Goal: Information Seeking & Learning: Learn about a topic

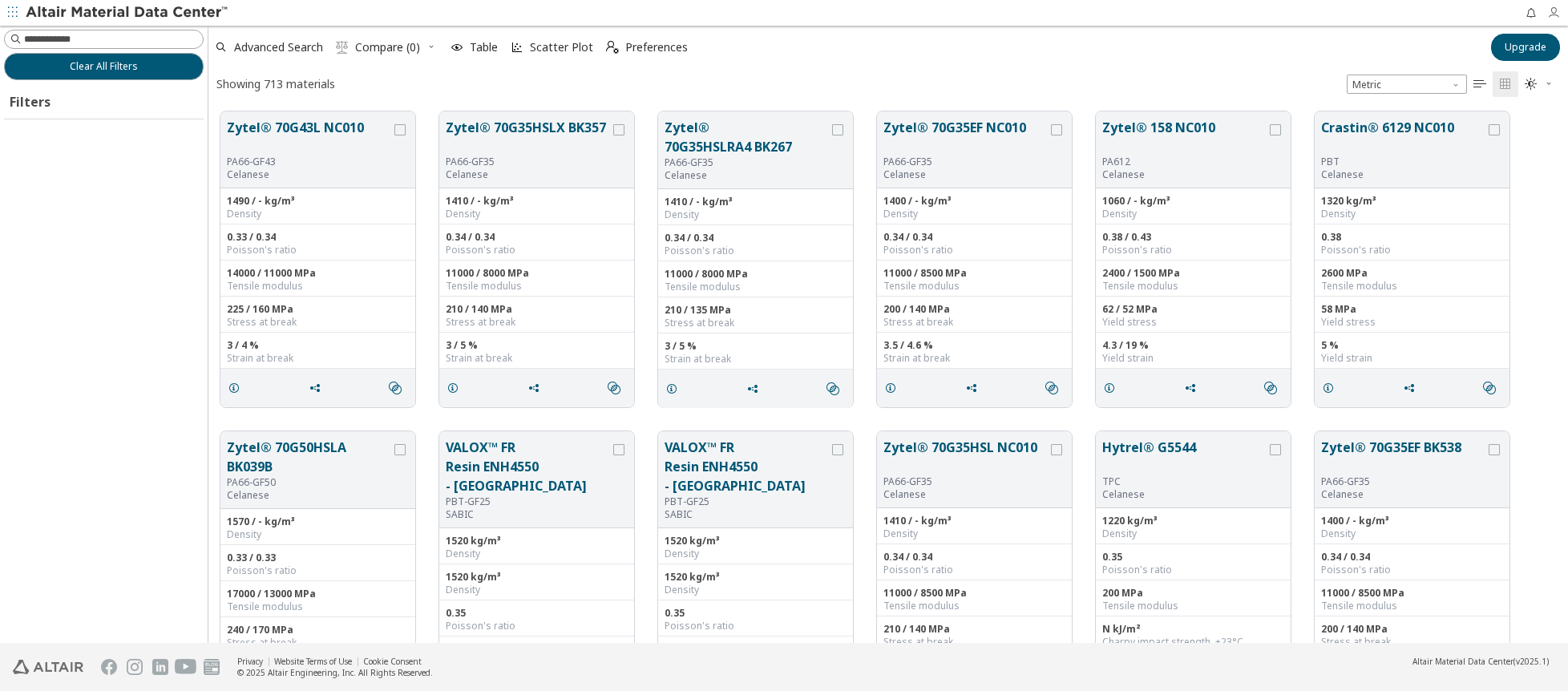
scroll to position [532, 1348]
click at [95, 350] on div "Clear All Filters Filters" at bounding box center [103, 334] width 207 height 617
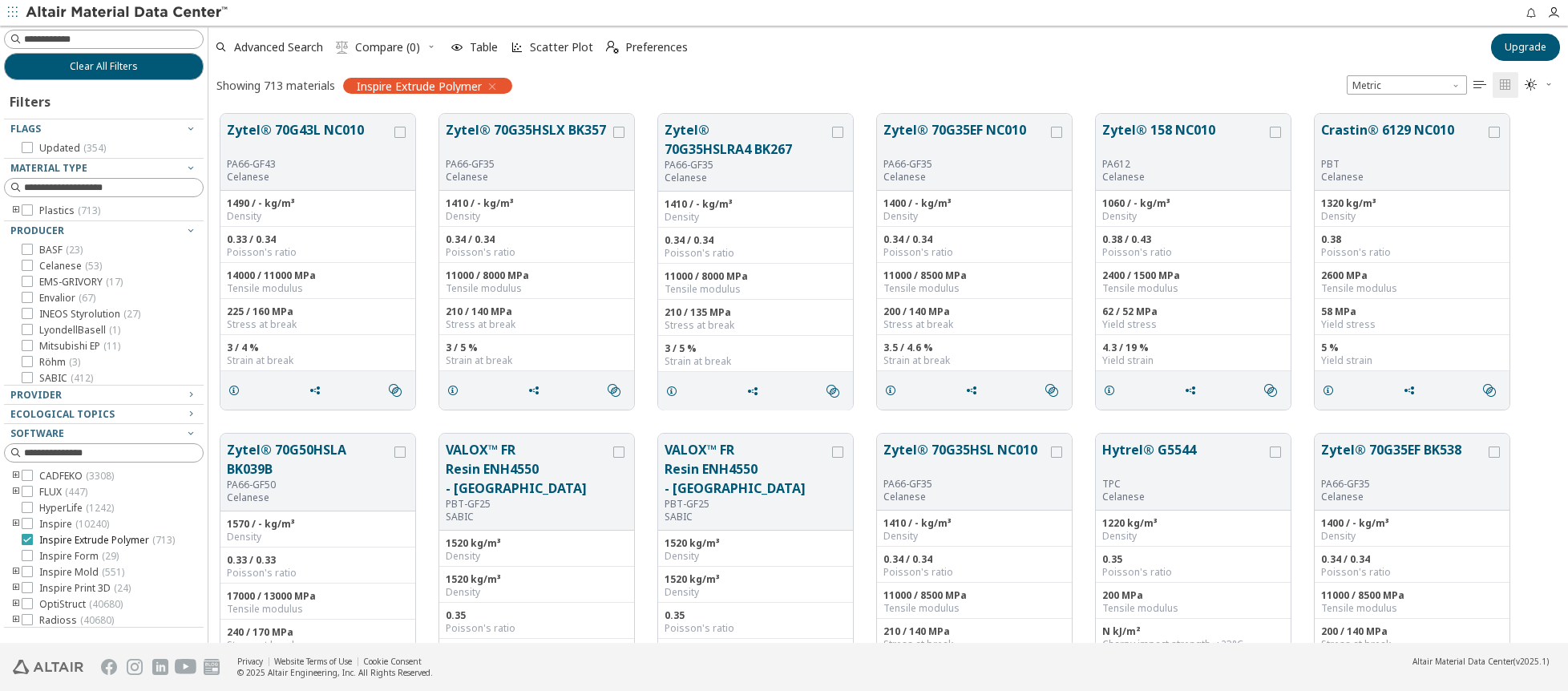
click at [28, 537] on icon at bounding box center [27, 540] width 12 height 12
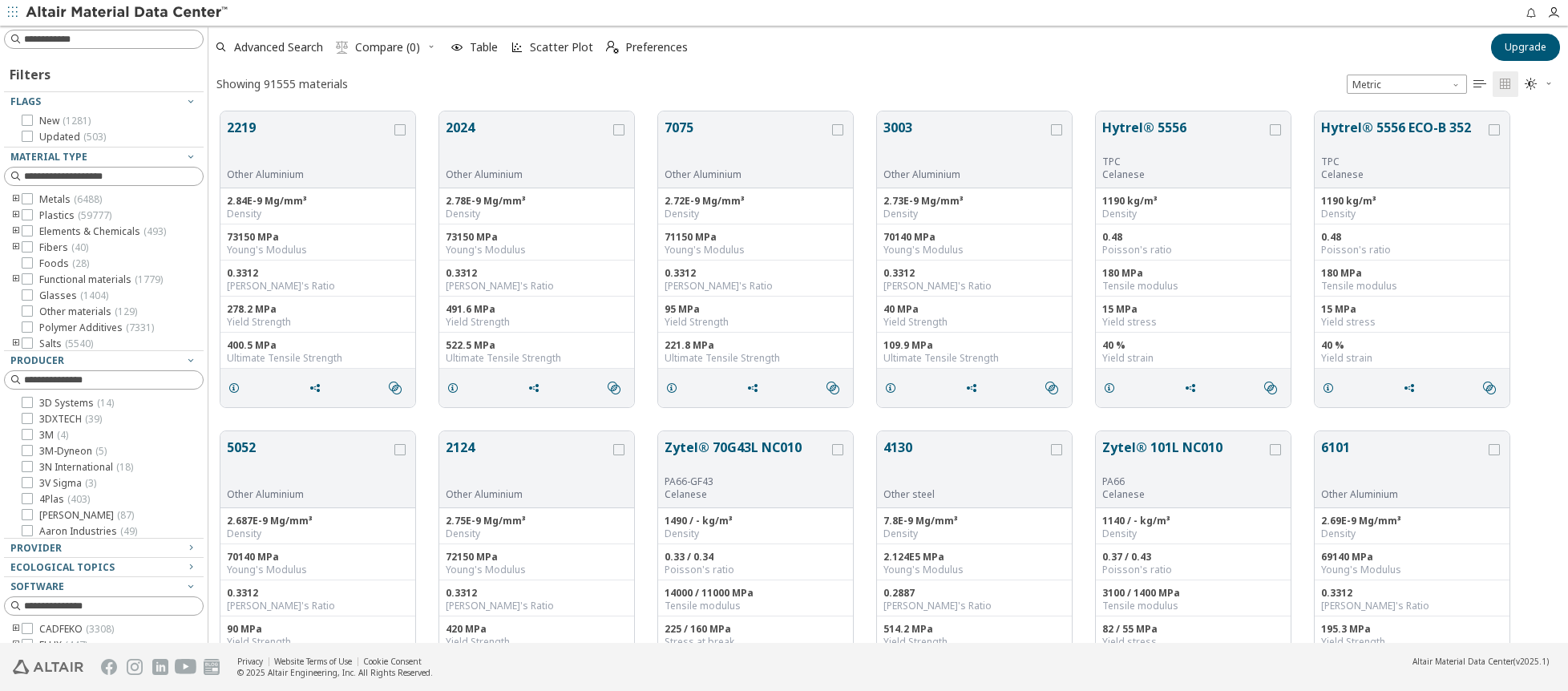
scroll to position [532, 1348]
click at [82, 45] on input at bounding box center [105, 39] width 197 height 18
type input "****"
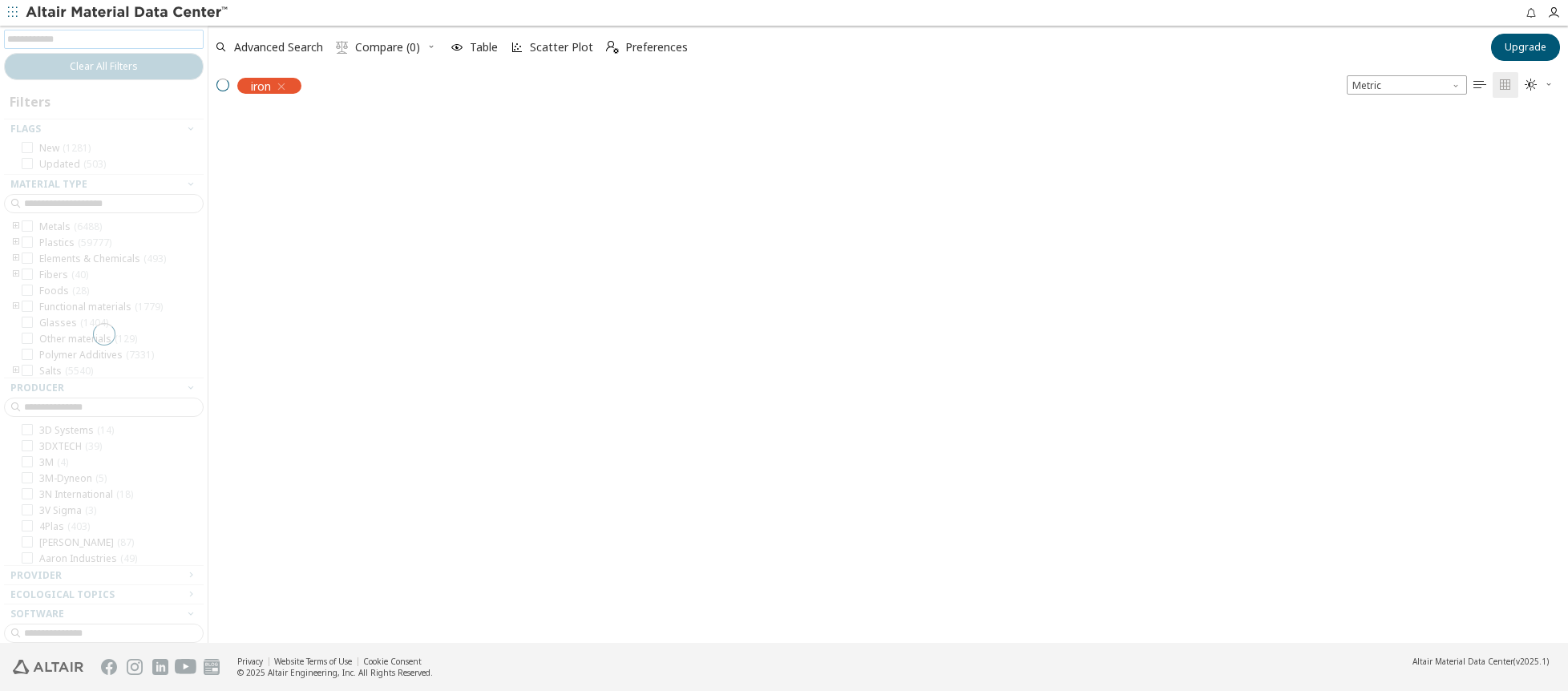
scroll to position [529, 1348]
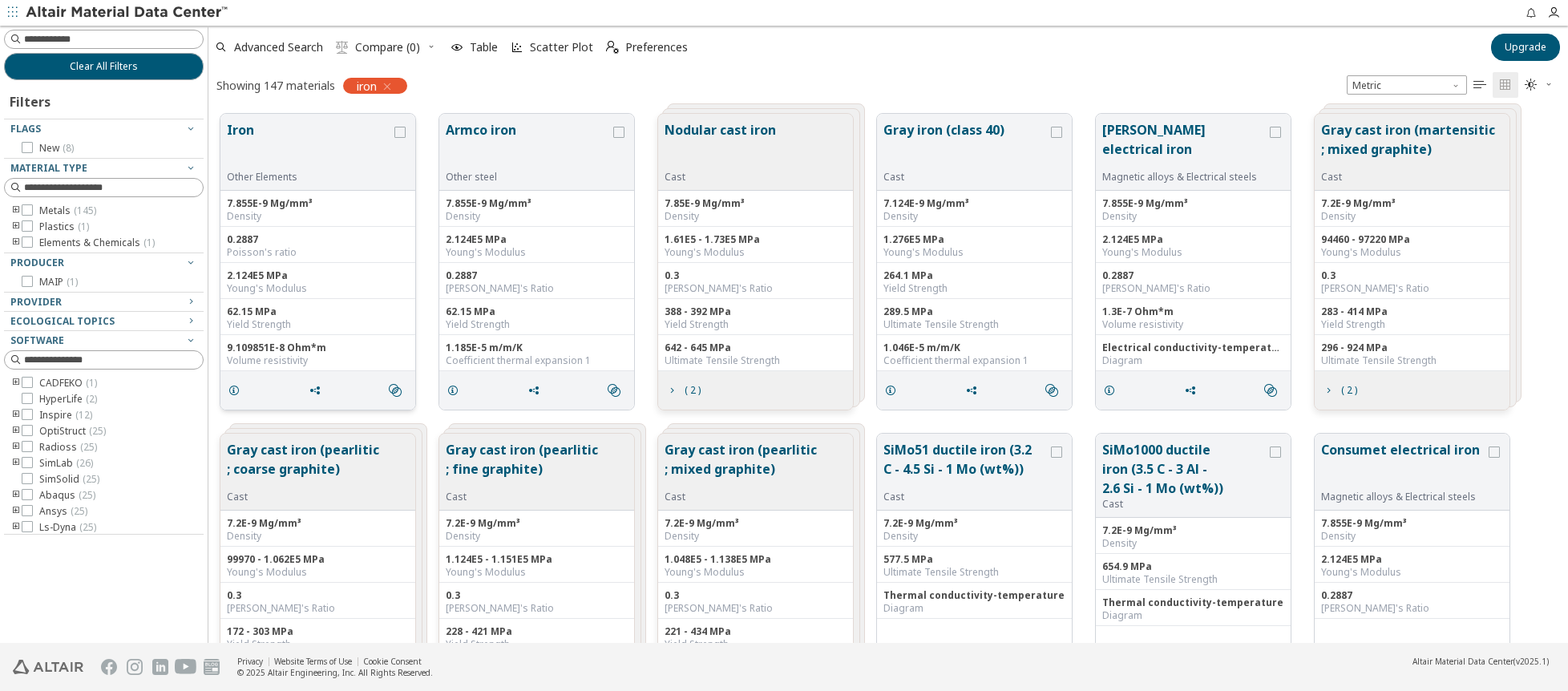
click at [246, 131] on button "Iron" at bounding box center [309, 145] width 165 height 51
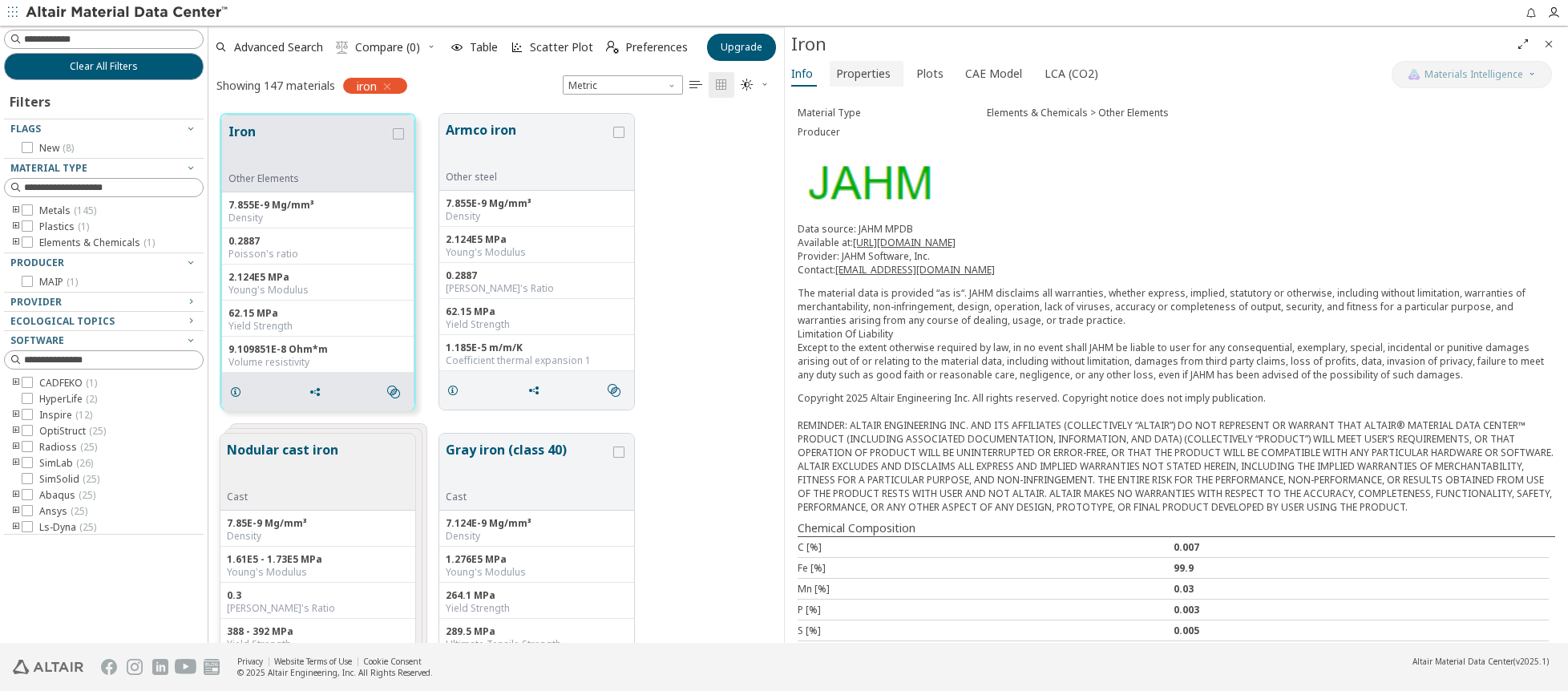
click at [859, 84] on span "Properties" at bounding box center [863, 73] width 54 height 26
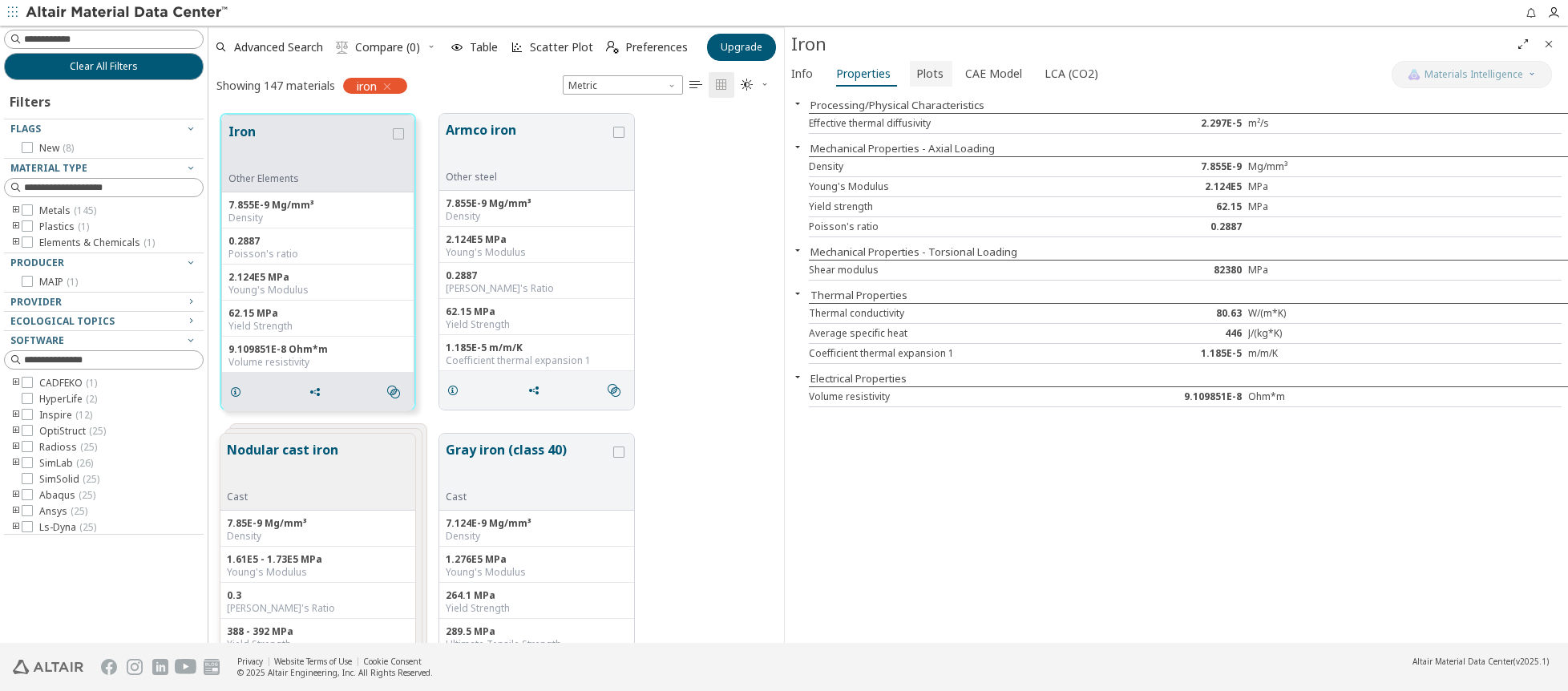
click at [922, 75] on span "Plots" at bounding box center [930, 73] width 28 height 26
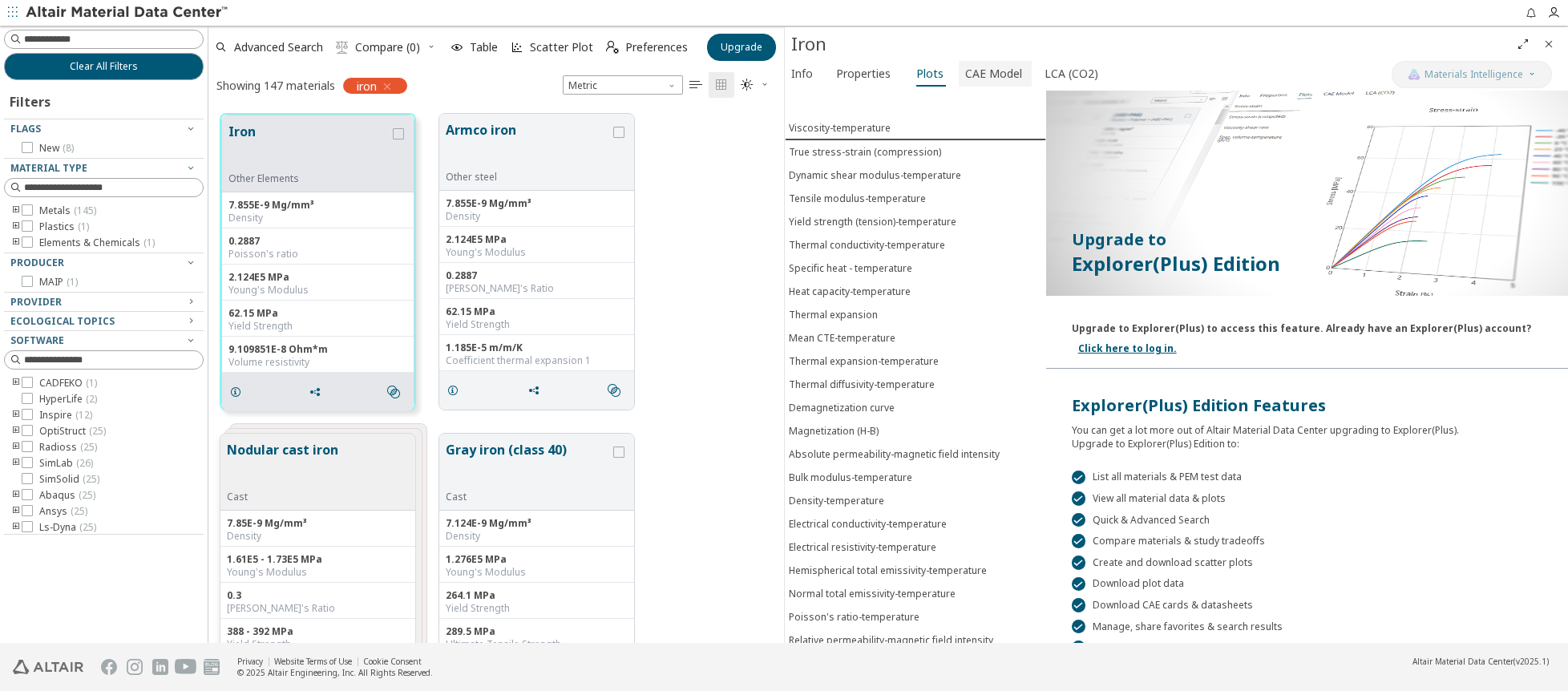
click at [979, 71] on span "CAE Model" at bounding box center [994, 73] width 57 height 26
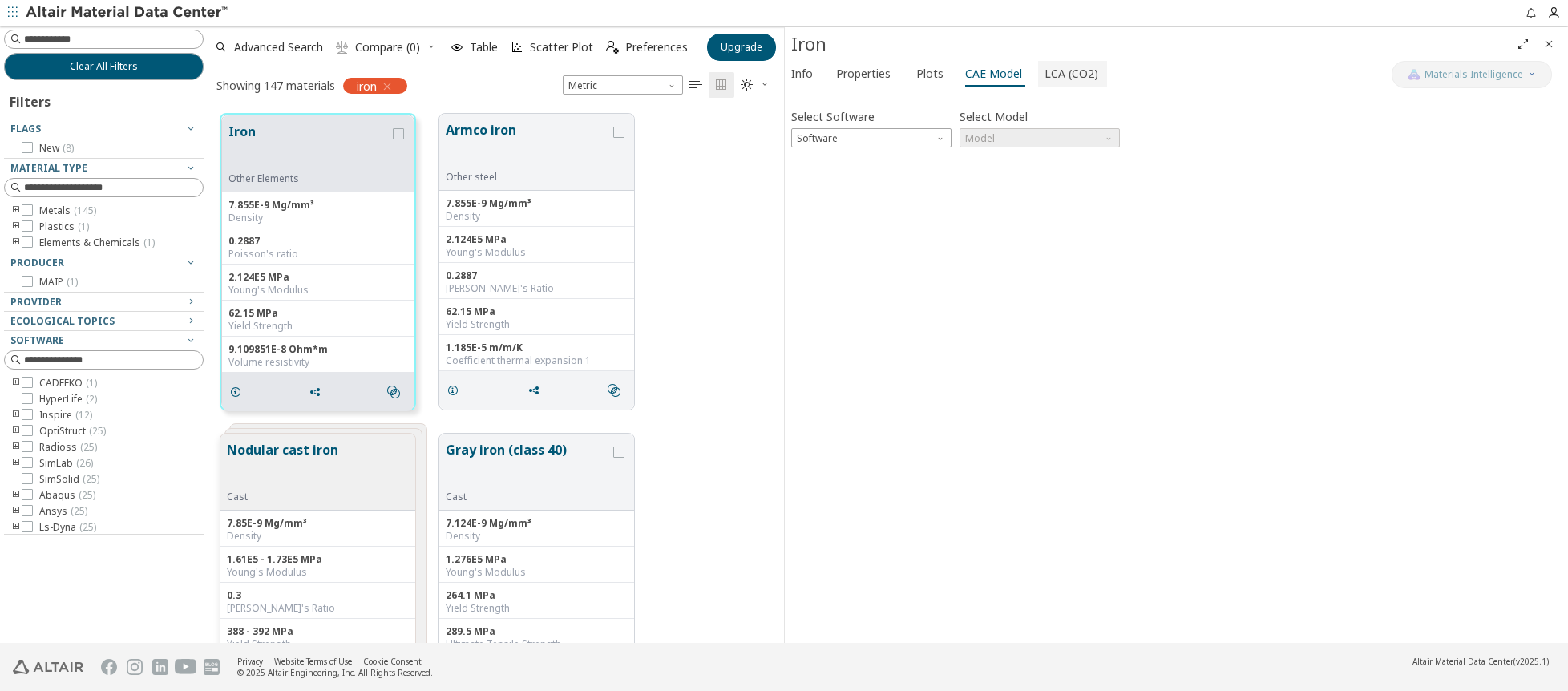
click at [1063, 68] on span "LCA (CO2)" at bounding box center [1071, 73] width 53 height 26
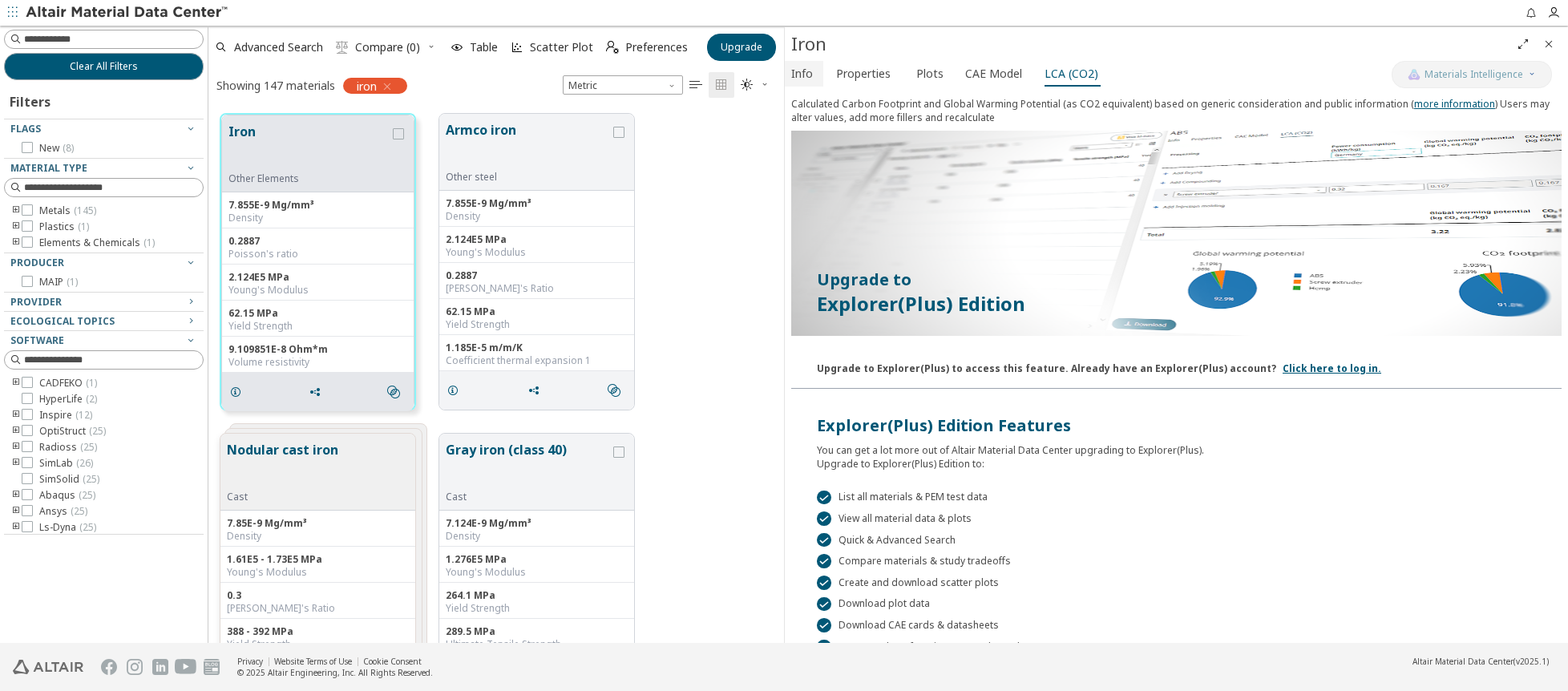
click at [811, 81] on span "Info" at bounding box center [802, 73] width 21 height 26
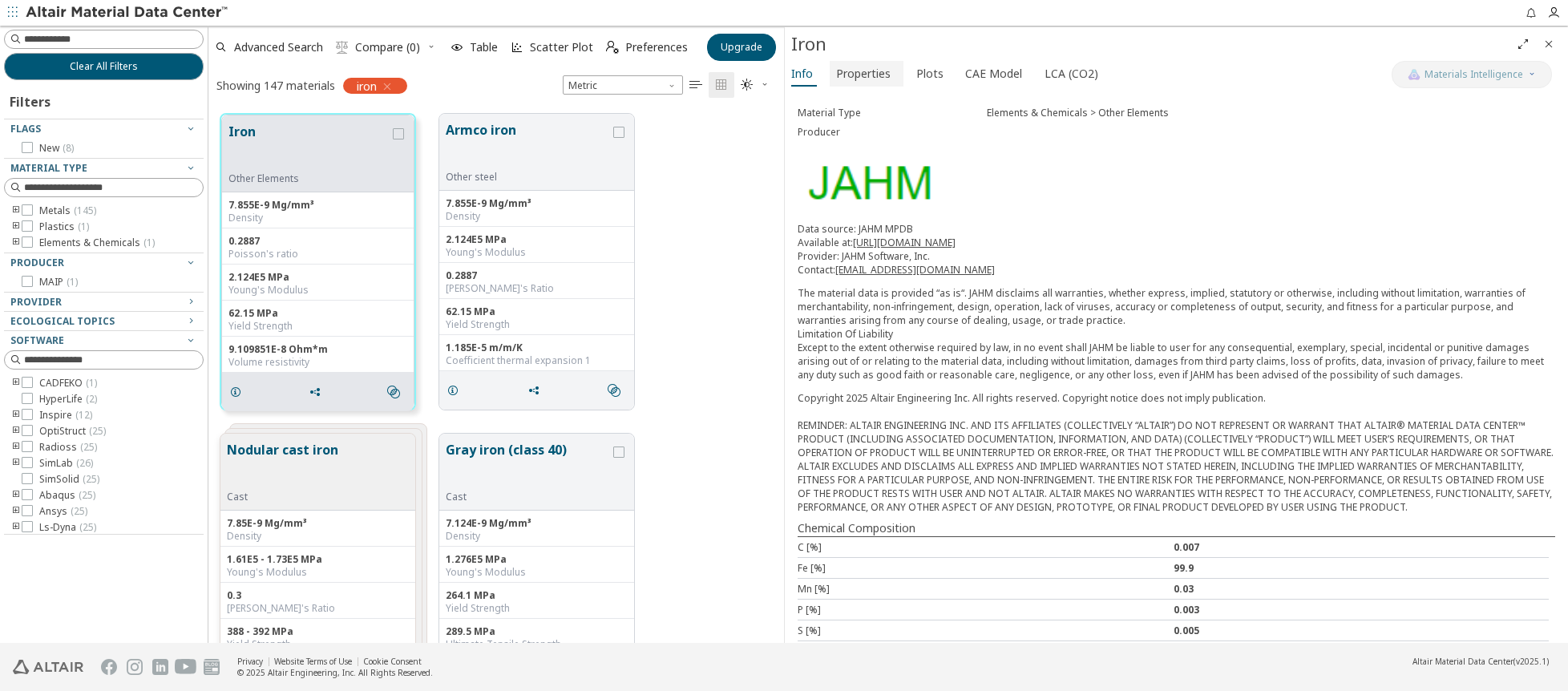
click at [858, 76] on span "Properties" at bounding box center [863, 73] width 54 height 26
